Goal: Information Seeking & Learning: Learn about a topic

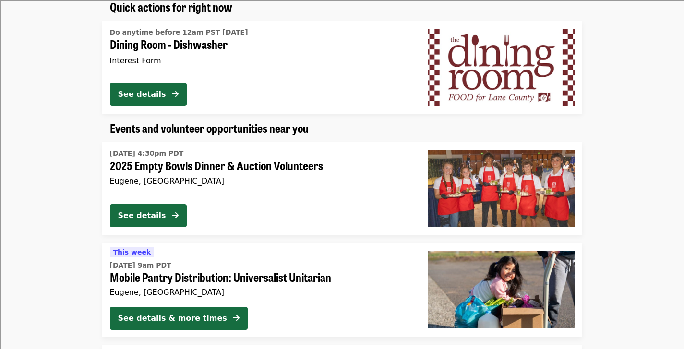
scroll to position [604, 0]
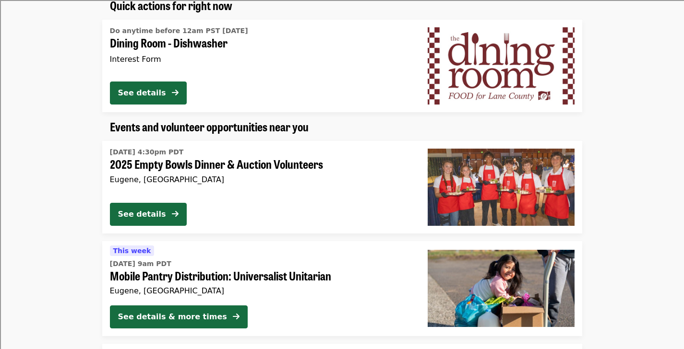
click at [275, 162] on span "2025 Empty Bowls Dinner & Auction Volunteers" at bounding box center [261, 164] width 302 height 14
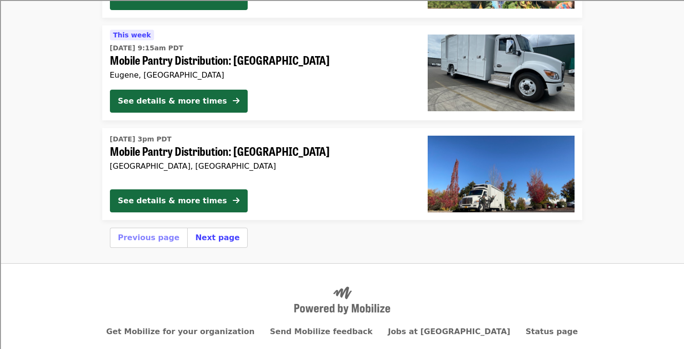
scroll to position [3051, 0]
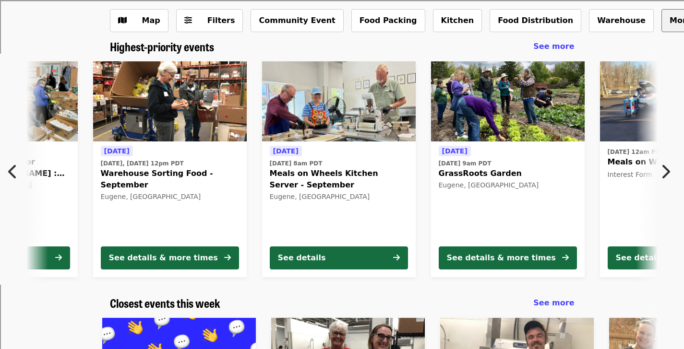
scroll to position [0, 179]
click at [572, 44] on span "See more" at bounding box center [553, 46] width 41 height 9
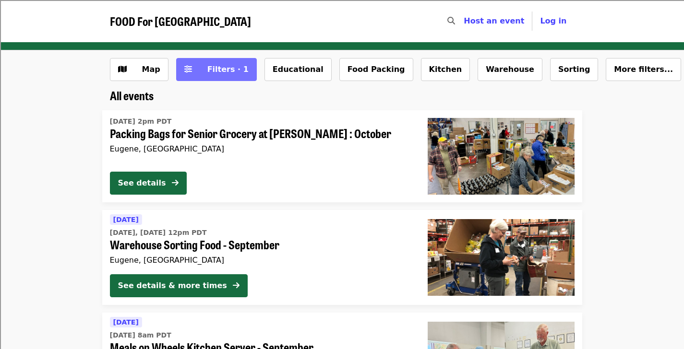
click at [218, 72] on span "Filters · 1" at bounding box center [227, 69] width 41 height 9
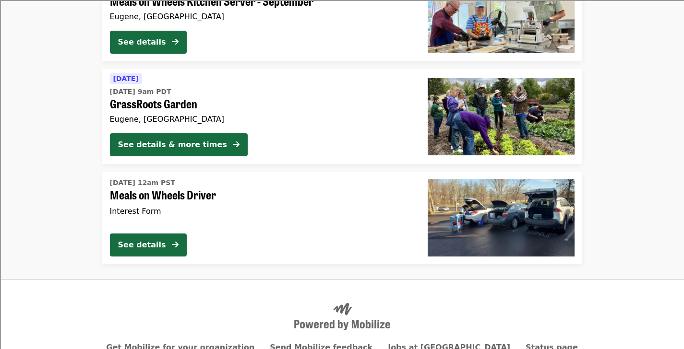
scroll to position [625, 0]
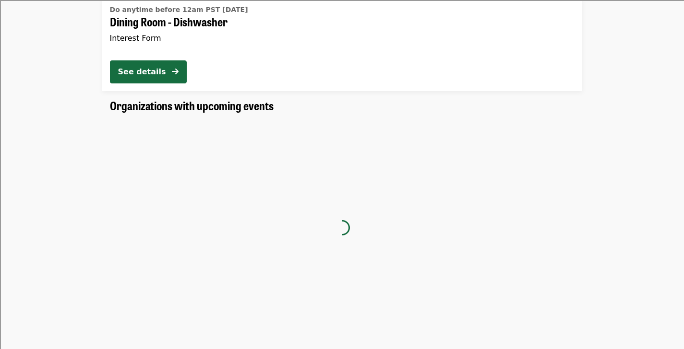
scroll to position [49, 0]
